Goal: Information Seeking & Learning: Find specific fact

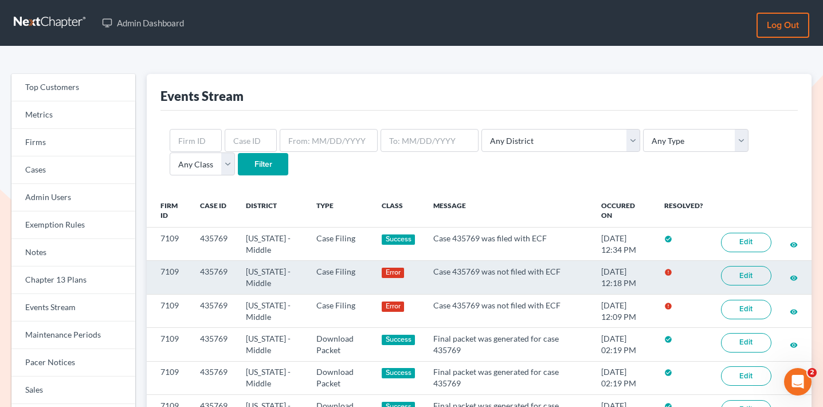
click at [739, 271] on link "Edit" at bounding box center [746, 275] width 50 height 19
click at [746, 271] on link "Edit" at bounding box center [746, 275] width 50 height 19
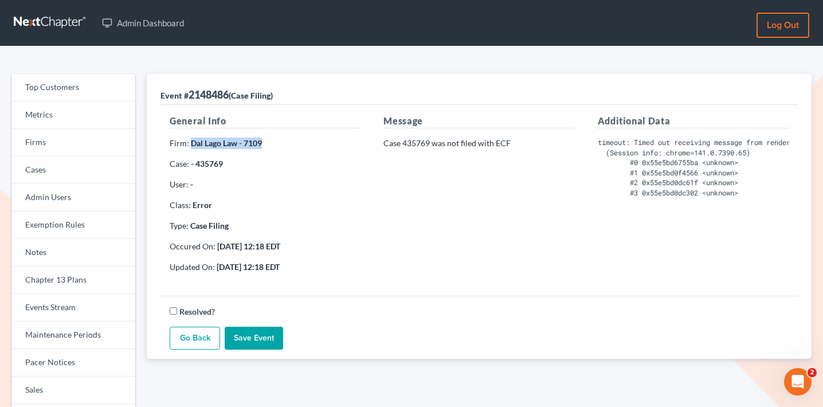
drag, startPoint x: 266, startPoint y: 142, endPoint x: 189, endPoint y: 140, distance: 76.8
click at [189, 140] on p "Firm: Dal Lago Law - 7109" at bounding box center [265, 143] width 191 height 11
copy strong "Dal Lago Law - 7109"
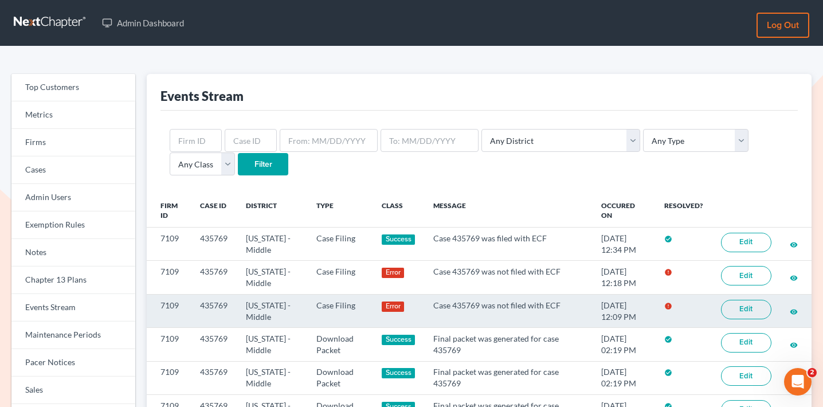
click at [735, 305] on link "Edit" at bounding box center [746, 309] width 50 height 19
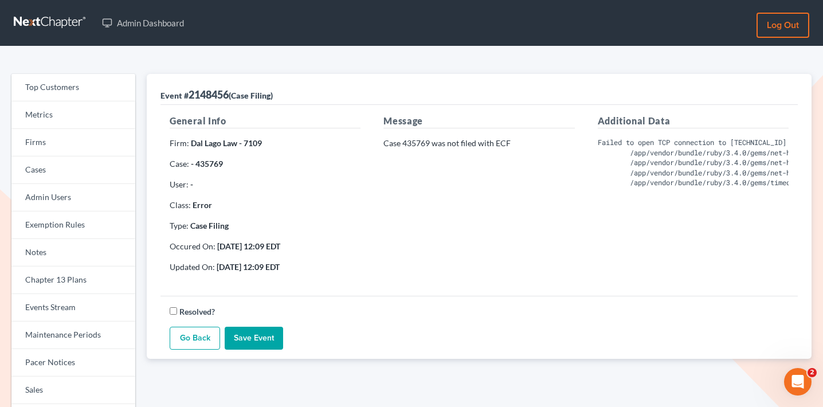
click at [681, 155] on pre "Failed to open TCP connection to 127.0.0.1:9527 (Connection refused - connect(2…" at bounding box center [693, 163] width 191 height 50
click at [658, 166] on pre "Failed to open TCP connection to 127.0.0.1:9527 (Connection refused - connect(2…" at bounding box center [693, 163] width 191 height 50
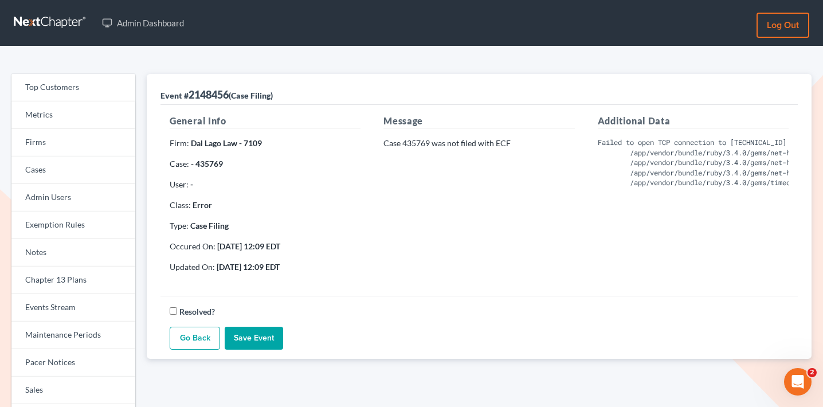
click at [618, 142] on pre "Failed to open TCP connection to 127.0.0.1:9527 (Connection refused - connect(2…" at bounding box center [693, 163] width 191 height 50
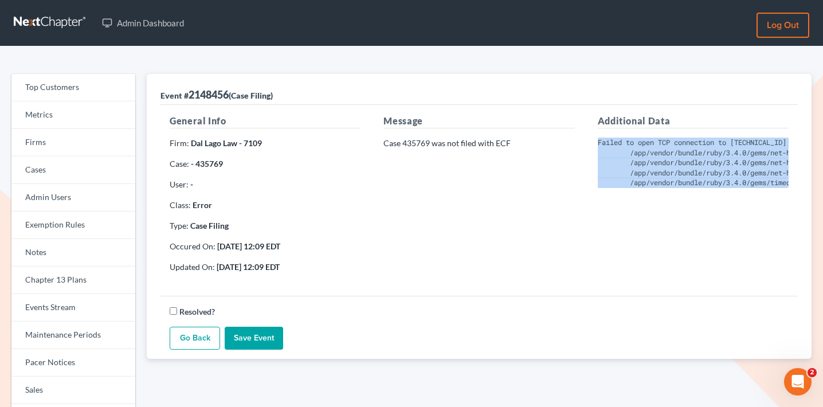
drag, startPoint x: 598, startPoint y: 142, endPoint x: 675, endPoint y: 256, distance: 138.3
click at [675, 256] on div "Additional Data Failed to open TCP connection to 127.0.0.1:9527 (Connection ref…" at bounding box center [693, 198] width 214 height 168
copy pre "Failed to open TCP connection to 127.0.0.1:9527 (Connection refused - connect(2…"
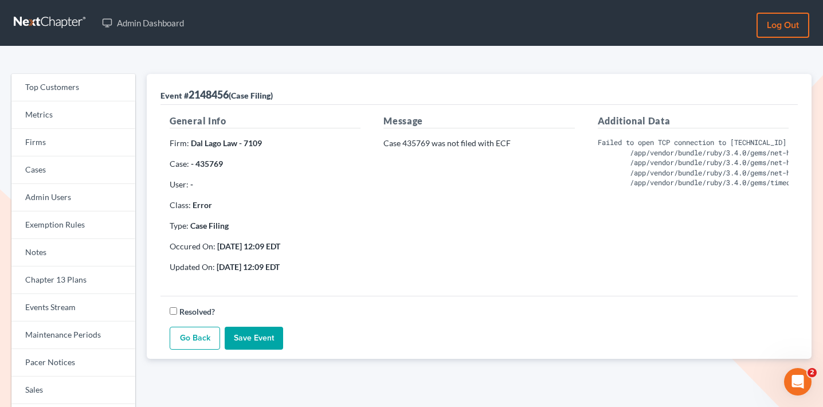
click at [418, 143] on p "Case 435769 was not filed with ECF" at bounding box center [478, 143] width 191 height 11
copy p "435769"
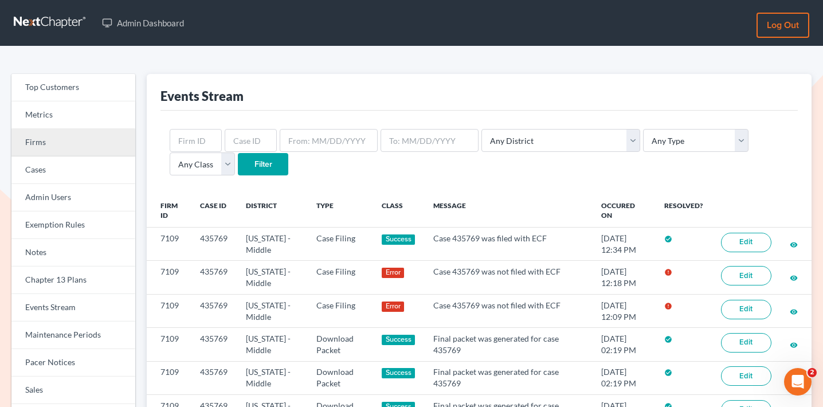
click at [88, 141] on link "Firms" at bounding box center [73, 143] width 124 height 28
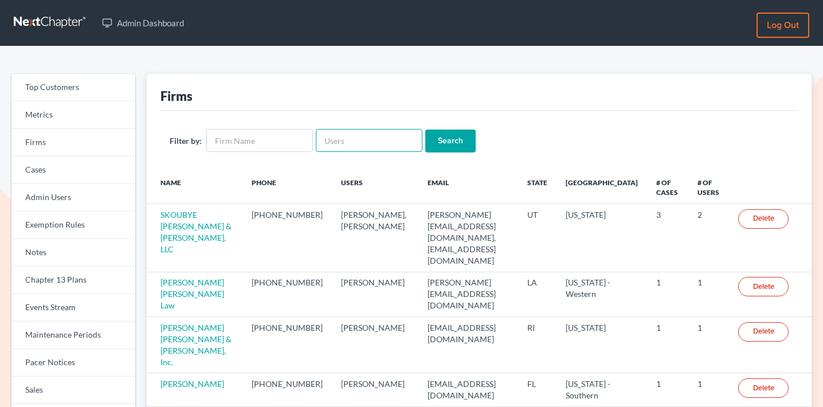
click at [342, 130] on input "text" at bounding box center [369, 140] width 107 height 23
paste input "brittney@derrensjohnson.com"
type input "brittney@derrensjohnson.com"
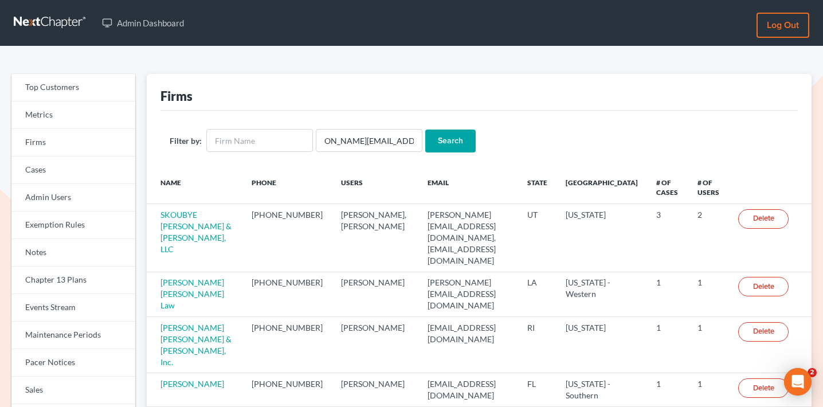
click at [474, 136] on form "Filter by: brittney@derrensjohnson.com Search" at bounding box center [479, 140] width 619 height 23
click at [438, 139] on input "Search" at bounding box center [450, 141] width 50 height 23
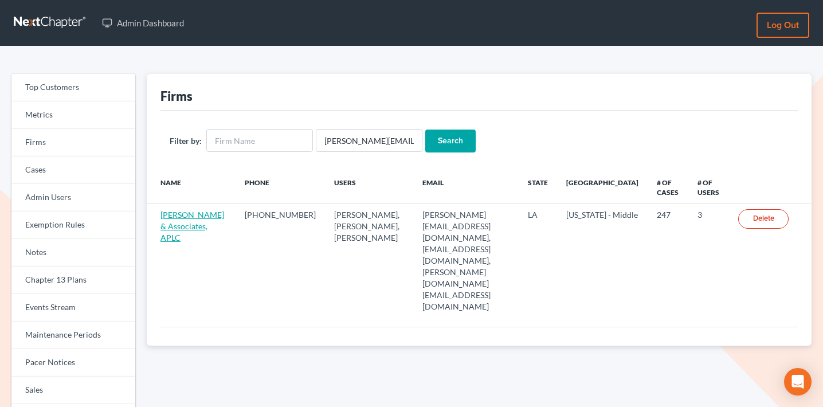
click at [178, 229] on link "[PERSON_NAME] & Associates, APLC" at bounding box center [192, 226] width 64 height 33
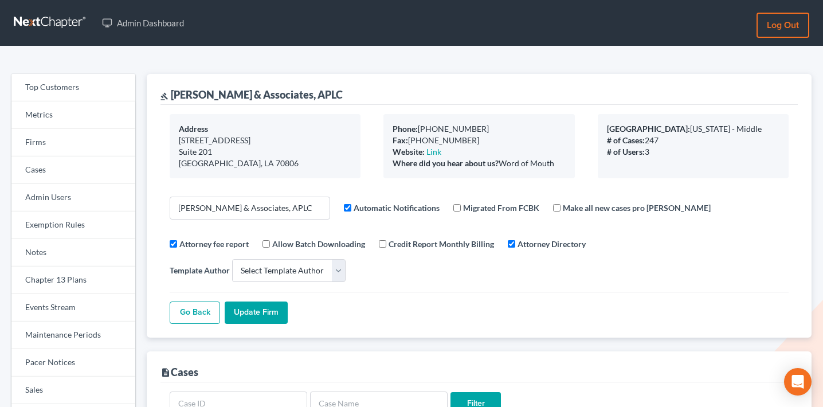
select select
click at [52, 302] on link "Events Stream" at bounding box center [73, 308] width 124 height 28
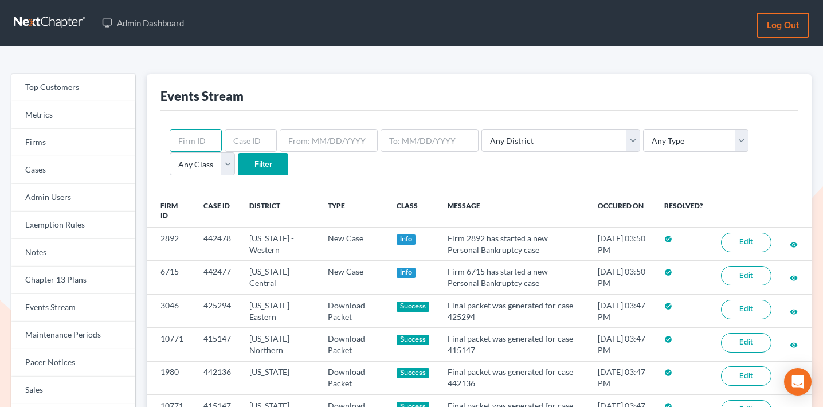
click at [199, 142] on input "text" at bounding box center [196, 140] width 52 height 23
paste input "5283"
type input "5283"
click at [238, 159] on input "Filter" at bounding box center [263, 164] width 50 height 23
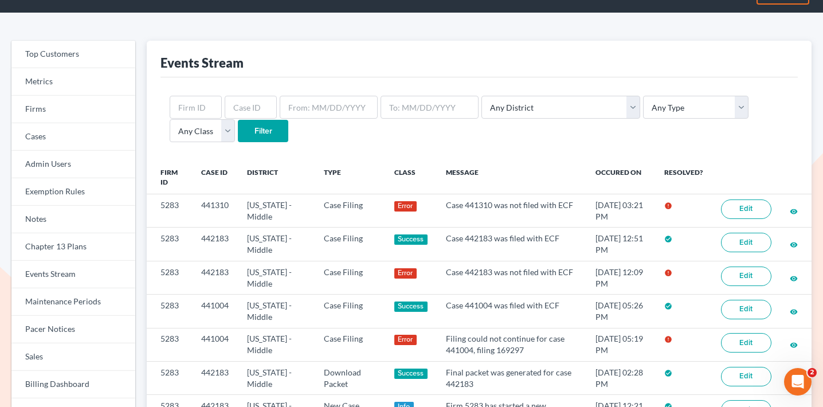
scroll to position [66, 0]
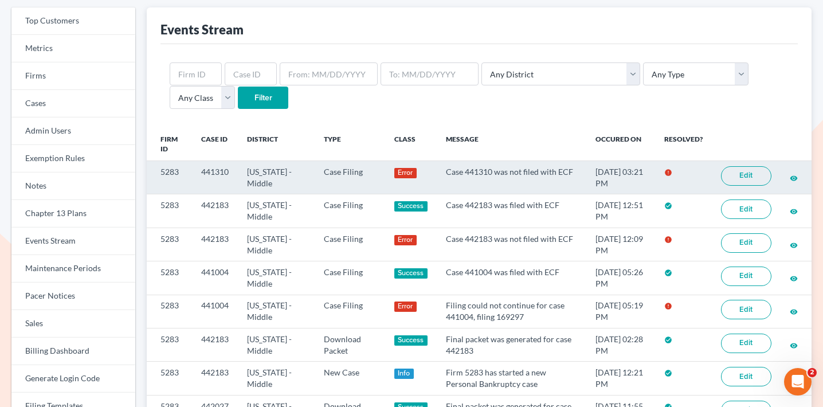
click at [757, 172] on link "Edit" at bounding box center [746, 175] width 50 height 19
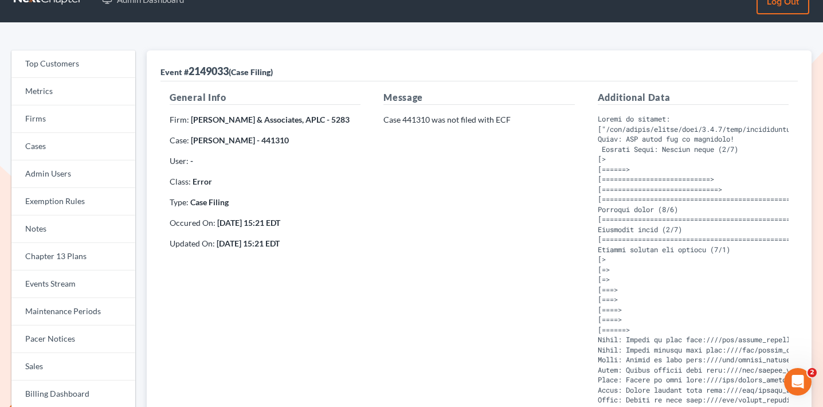
scroll to position [26, 0]
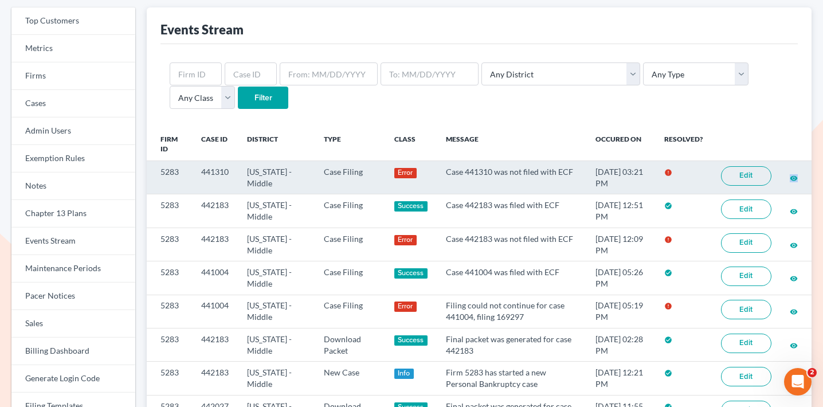
click at [738, 182] on link "Edit" at bounding box center [746, 175] width 50 height 19
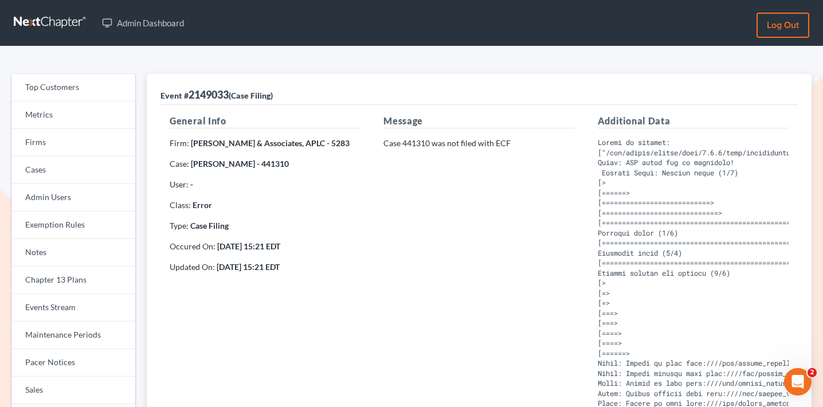
click at [264, 160] on strong "[PERSON_NAME] - 441310" at bounding box center [240, 164] width 98 height 10
click at [264, 160] on strong "Tommy Mose - 441310" at bounding box center [240, 164] width 98 height 10
copy strong "441310"
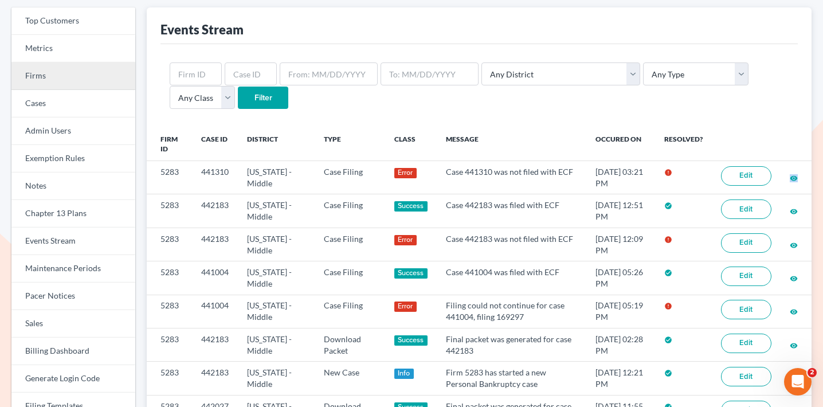
click at [79, 77] on link "Firms" at bounding box center [73, 76] width 124 height 28
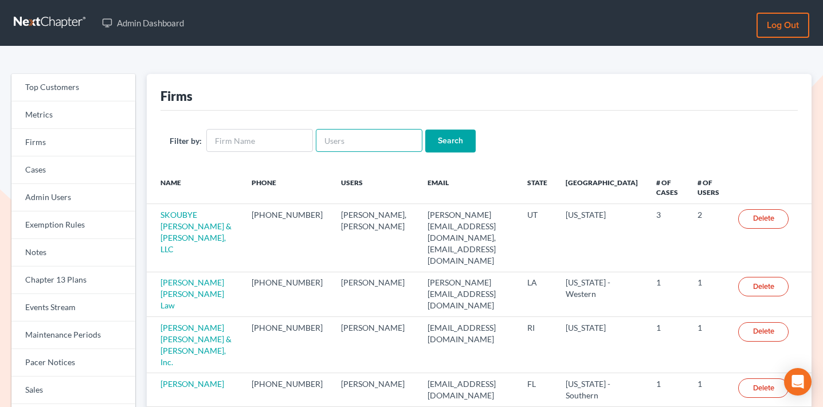
click at [374, 142] on input "text" at bounding box center [369, 140] width 107 height 23
paste input "[PERSON_NAME][EMAIL_ADDRESS][DOMAIN_NAME]"
type input "[PERSON_NAME][EMAIL_ADDRESS][DOMAIN_NAME]"
click at [464, 138] on input "Search" at bounding box center [450, 141] width 50 height 23
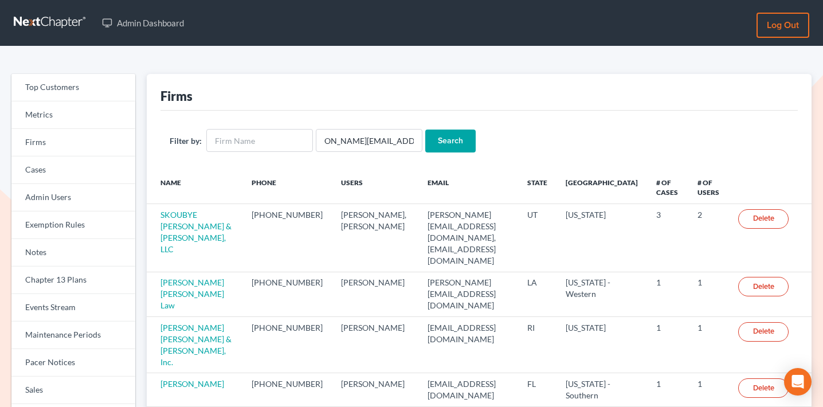
scroll to position [0, 0]
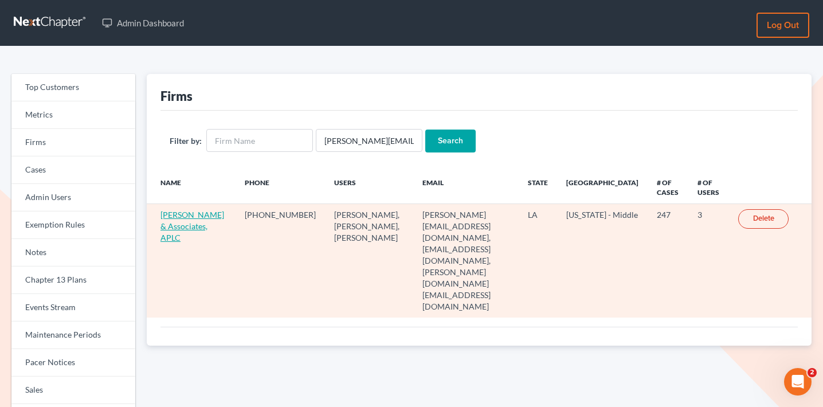
click at [179, 241] on link "[PERSON_NAME] & Associates, APLC" at bounding box center [192, 226] width 64 height 33
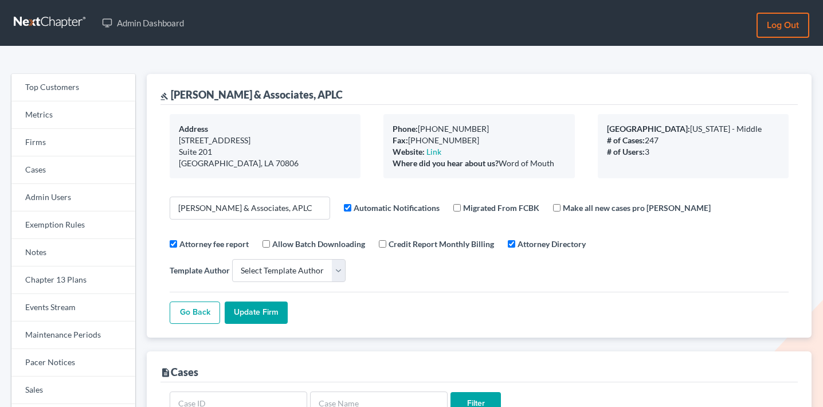
select select
click at [88, 307] on link "Events Stream" at bounding box center [73, 308] width 124 height 28
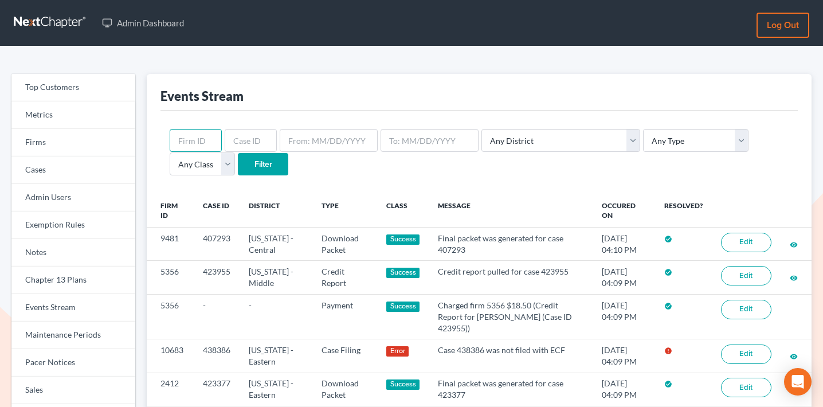
click at [203, 148] on input "text" at bounding box center [196, 140] width 52 height 23
paste input "5283"
type input "5283"
click at [238, 169] on input "Filter" at bounding box center [263, 164] width 50 height 23
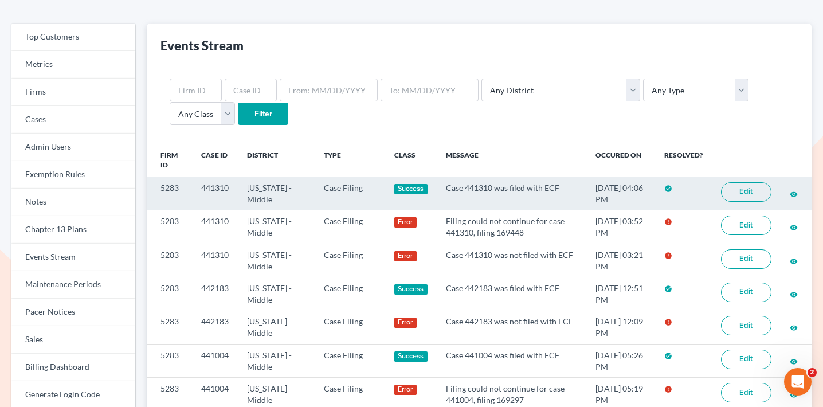
scroll to position [52, 0]
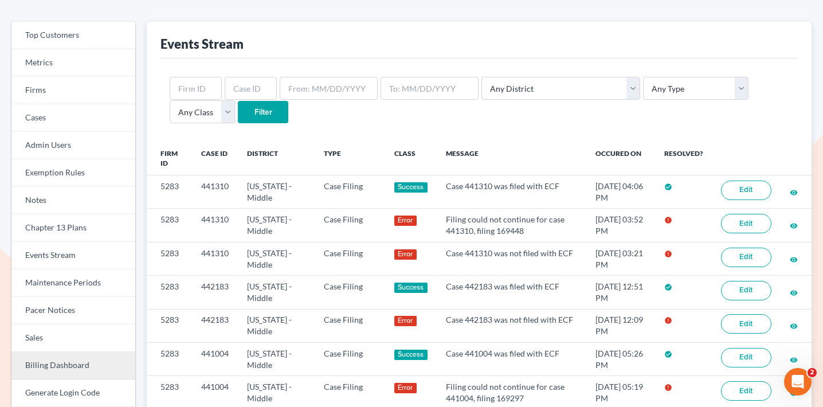
click at [70, 364] on link "Billing Dashboard" at bounding box center [73, 366] width 124 height 28
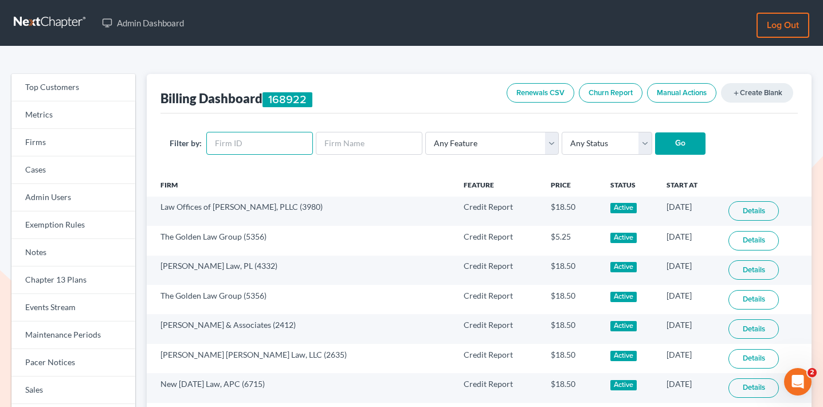
click at [276, 143] on input "text" at bounding box center [259, 143] width 107 height 23
paste input "3331"
type input "3331"
click at [574, 139] on select "Any Status Active Inactive Pending Expired Error Pending Charges" at bounding box center [607, 143] width 91 height 23
select select "active"
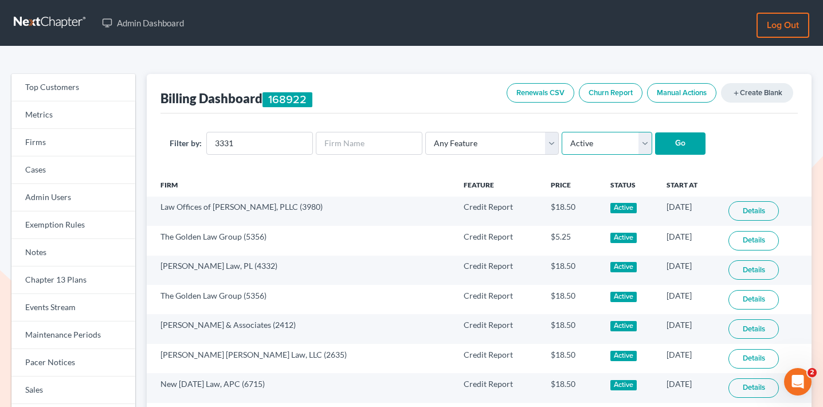
click at [562, 132] on select "Any Status Active Inactive Pending Expired Error Pending Charges" at bounding box center [607, 143] width 91 height 23
click at [684, 140] on input "Go" at bounding box center [680, 143] width 50 height 23
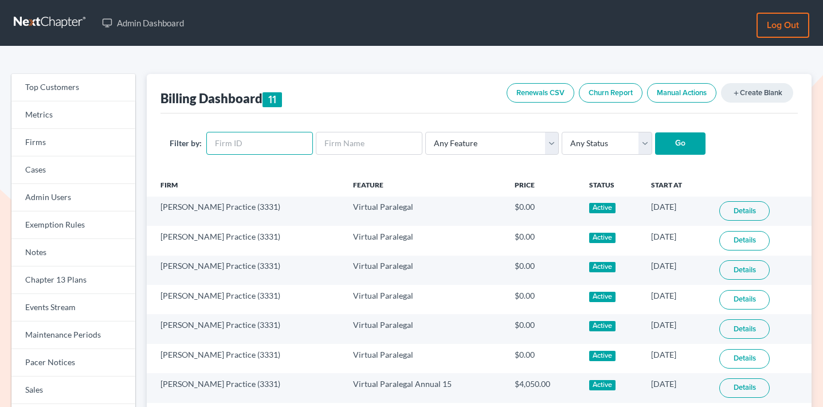
click at [273, 143] on input "text" at bounding box center [259, 143] width 107 height 23
paste input "3331"
type input "3331"
click at [451, 149] on select "Any Feature Start Plus Plan Pro Plus Plan Whoa Plan Credit Report Credit Report…" at bounding box center [492, 143] width 134 height 23
click at [672, 147] on input "Go" at bounding box center [680, 143] width 50 height 23
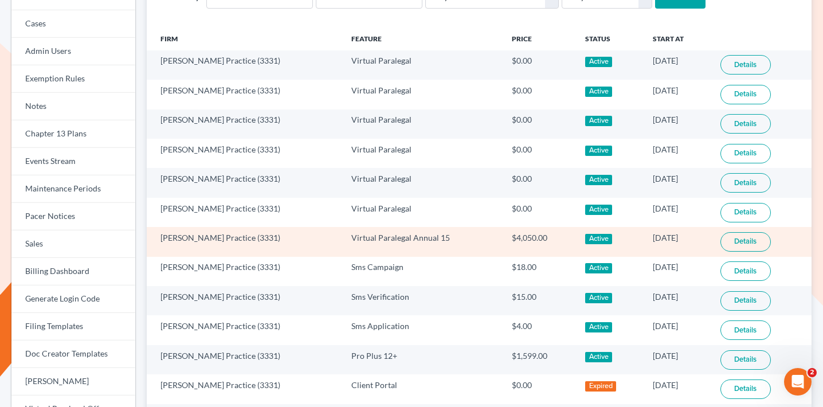
scroll to position [147, 0]
click at [742, 240] on link "Details" at bounding box center [745, 241] width 50 height 19
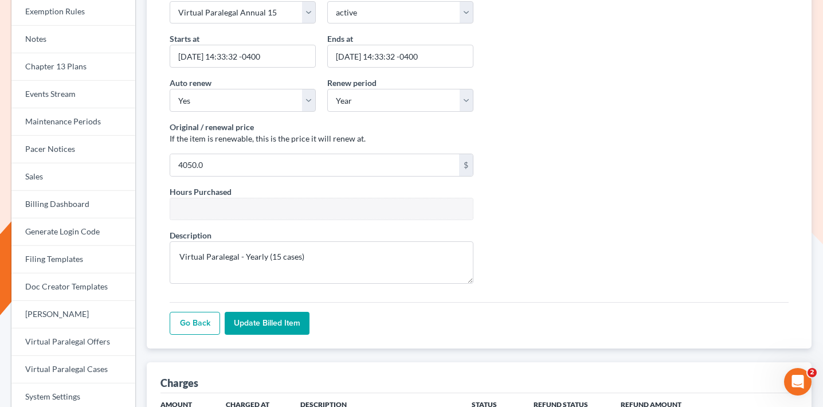
scroll to position [229, 0]
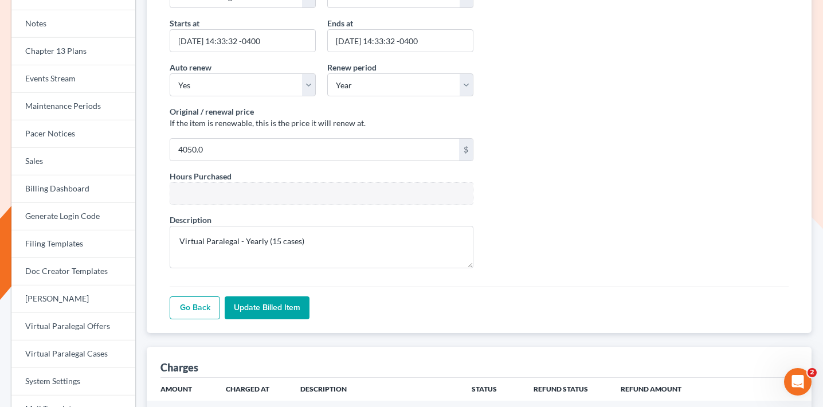
click at [188, 315] on link "Go Back" at bounding box center [195, 307] width 50 height 23
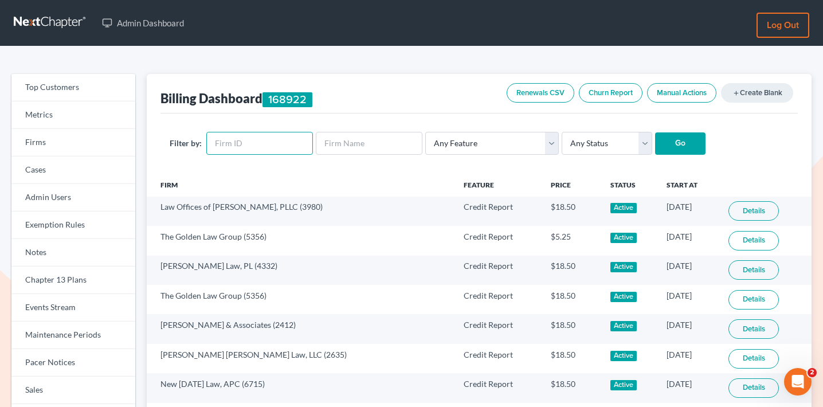
click at [253, 147] on input "text" at bounding box center [259, 143] width 107 height 23
paste input "3331"
type input "3331"
click at [581, 148] on select "Any Status Active Inactive Pending Expired Error Pending Charges" at bounding box center [607, 143] width 91 height 23
select select "active"
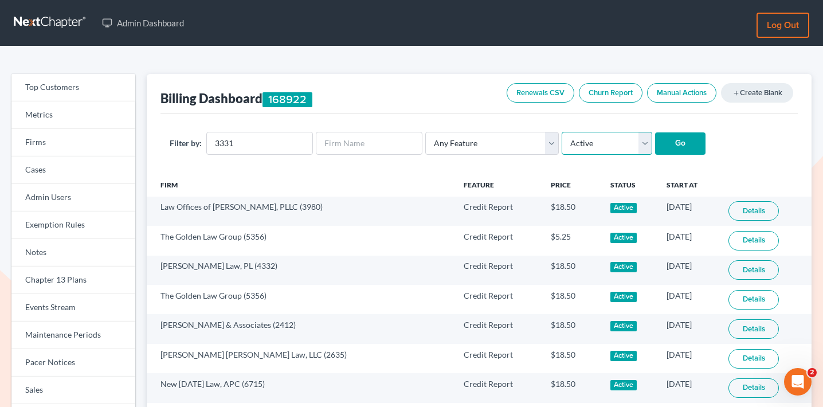
click at [562, 132] on select "Any Status Active Inactive Pending Expired Error Pending Charges" at bounding box center [607, 143] width 91 height 23
click at [668, 144] on input "Go" at bounding box center [680, 143] width 50 height 23
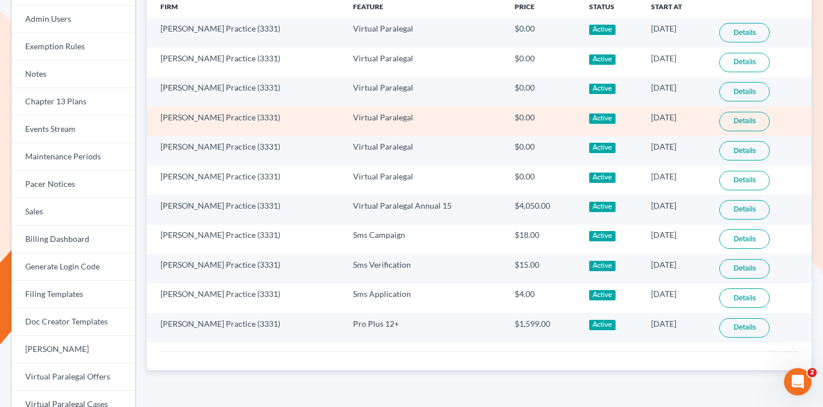
scroll to position [180, 0]
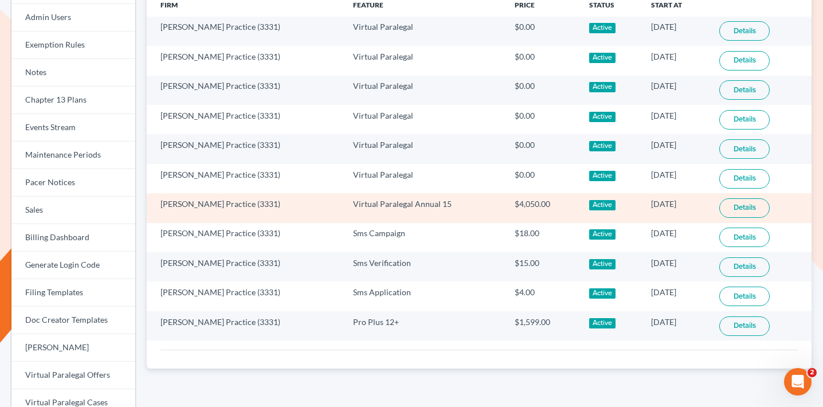
click at [746, 210] on link "Details" at bounding box center [744, 207] width 50 height 19
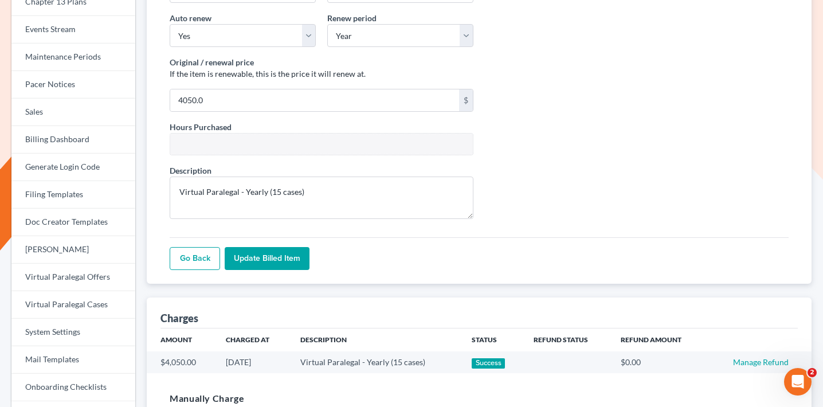
scroll to position [387, 0]
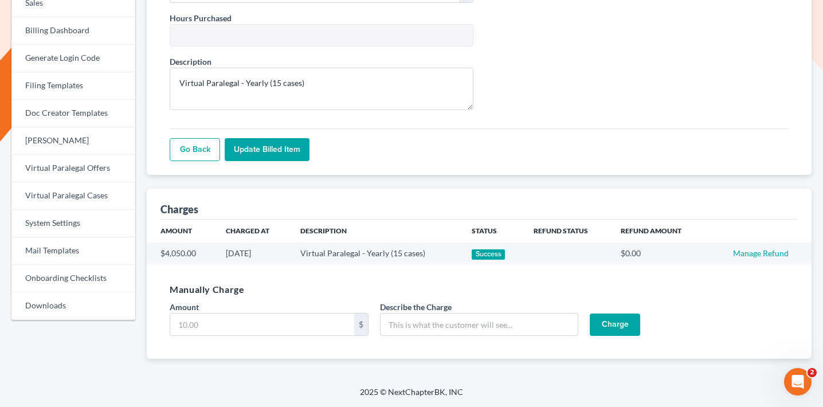
click at [197, 148] on link "Go Back" at bounding box center [195, 149] width 50 height 23
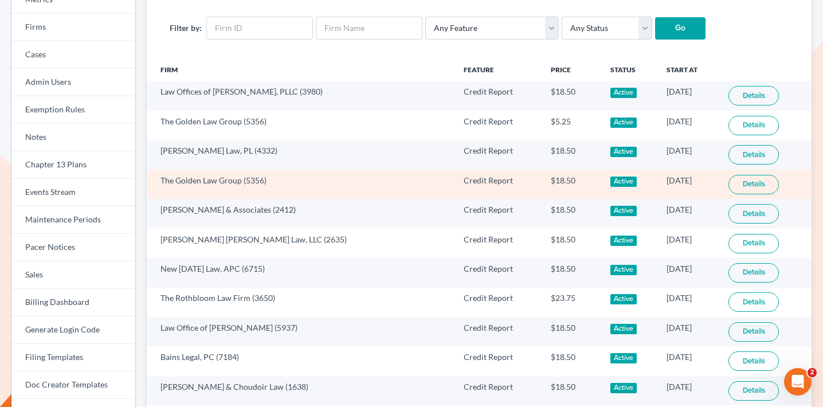
scroll to position [116, 0]
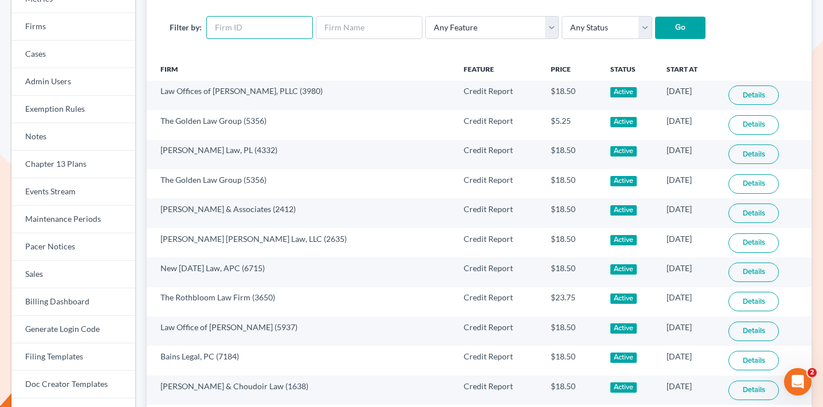
click at [264, 27] on input "text" at bounding box center [259, 27] width 107 height 23
paste input "3331"
type input "3331"
click at [675, 28] on input "Go" at bounding box center [680, 28] width 50 height 23
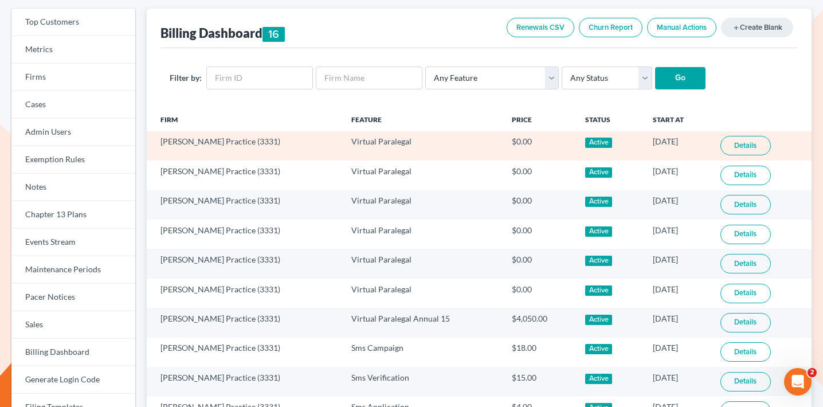
click at [734, 148] on link "Details" at bounding box center [745, 145] width 50 height 19
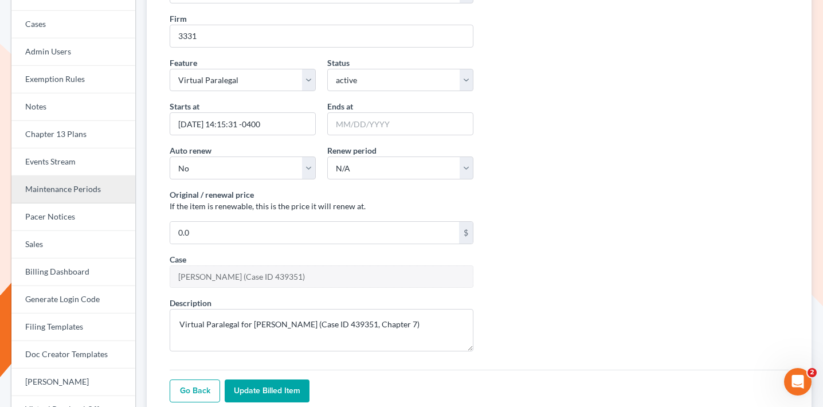
scroll to position [130, 0]
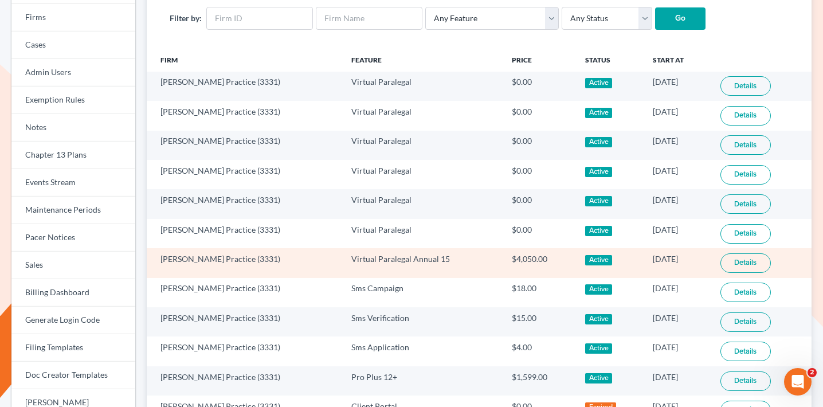
scroll to position [126, 0]
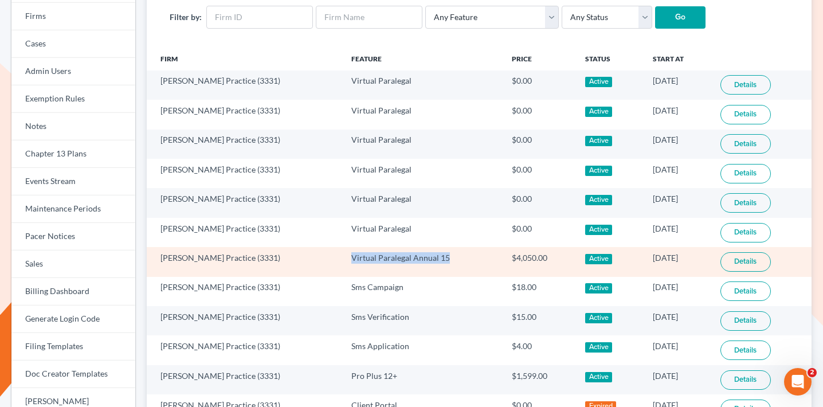
drag, startPoint x: 433, startPoint y: 261, endPoint x: 327, endPoint y: 260, distance: 105.4
click at [342, 260] on td "Virtual Paralegal Annual 15" at bounding box center [422, 261] width 160 height 29
copy td "Virtual Paralegal Annual 15"
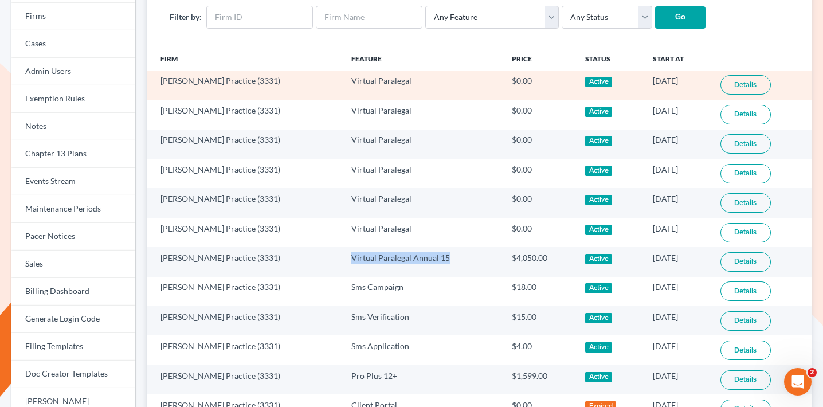
click at [727, 81] on link "Details" at bounding box center [745, 84] width 50 height 19
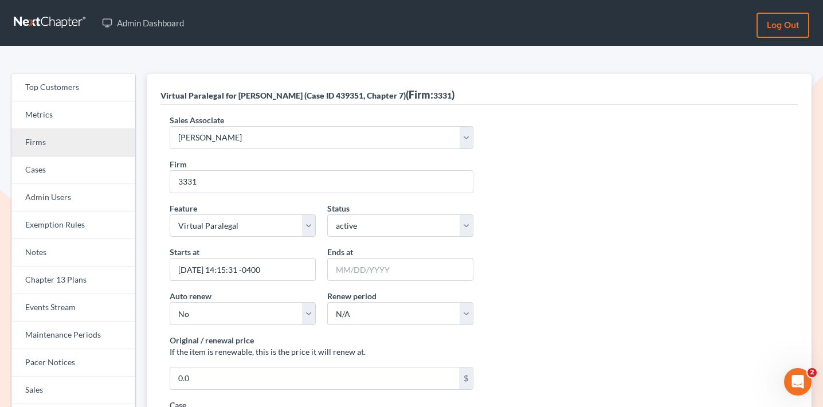
click at [70, 149] on link "Firms" at bounding box center [73, 143] width 124 height 28
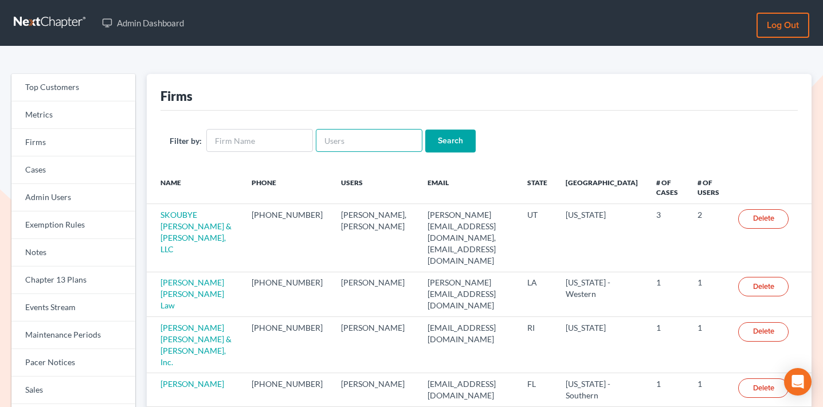
click at [344, 140] on input "text" at bounding box center [369, 140] width 107 height 23
paste input "ktung@kktlawfirm.com"
type input "ktung@kktlawfirm.com"
click at [449, 130] on input "Search" at bounding box center [450, 141] width 50 height 23
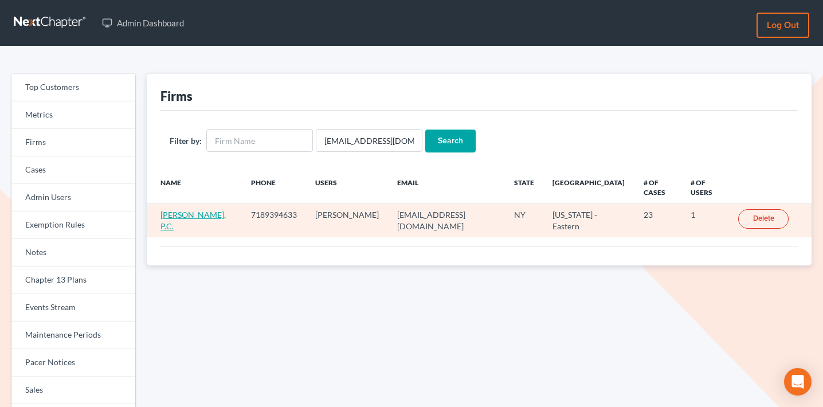
click at [179, 210] on link "KEVIN KERVENG TUNG, P.C." at bounding box center [192, 220] width 65 height 21
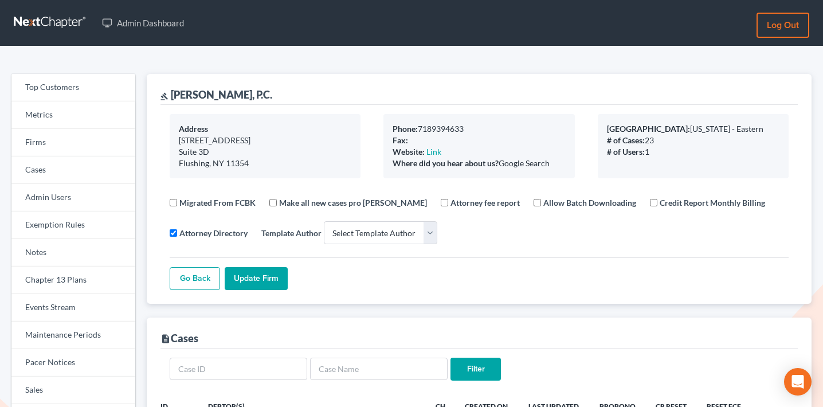
select select
click at [62, 155] on link "Firms" at bounding box center [73, 143] width 124 height 28
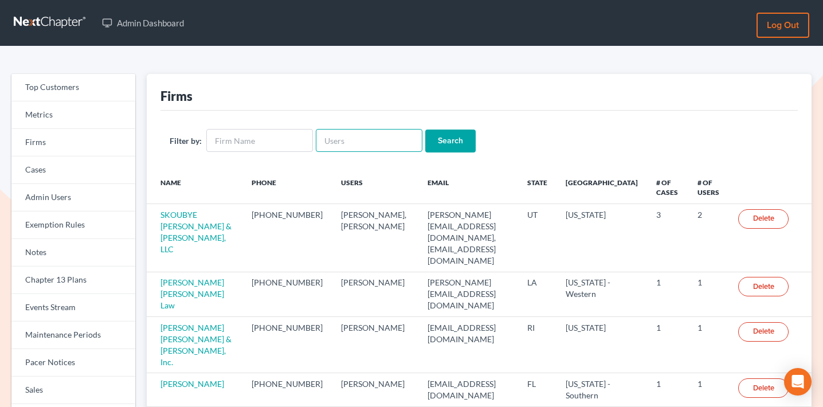
click at [359, 139] on input "text" at bounding box center [369, 140] width 107 height 23
paste input "[PERSON_NAME][EMAIL_ADDRESS][DOMAIN_NAME]"
type input "[PERSON_NAME][EMAIL_ADDRESS][DOMAIN_NAME]"
click at [437, 139] on input "Search" at bounding box center [450, 141] width 50 height 23
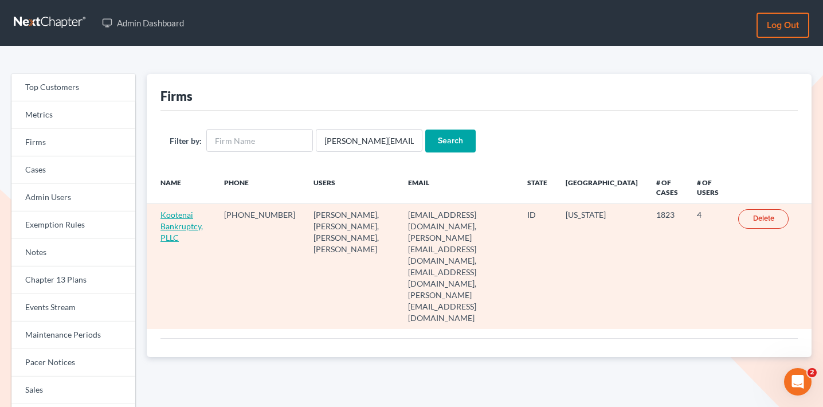
click at [183, 225] on link "Kootenai Bankruptcy, PLLC" at bounding box center [181, 226] width 42 height 33
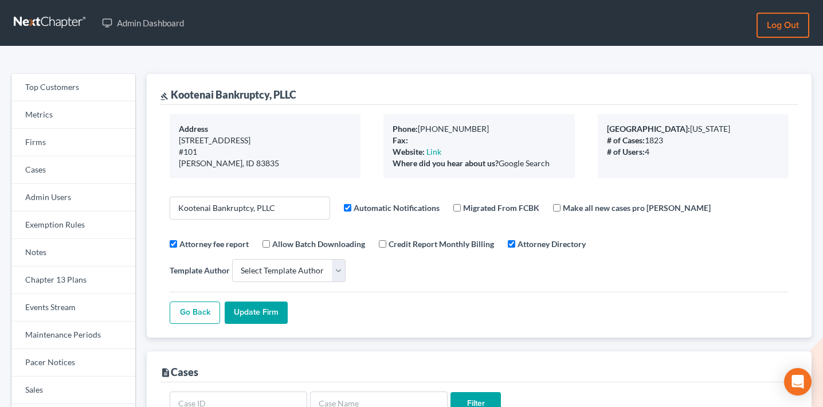
select select
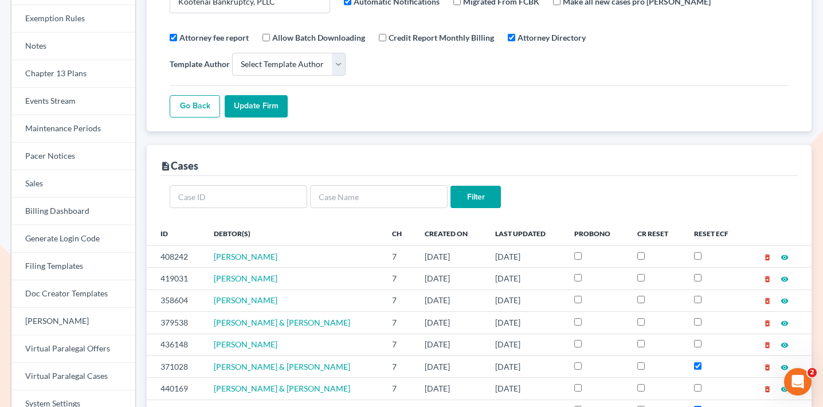
scroll to position [210, 0]
